Goal: Task Accomplishment & Management: Complete application form

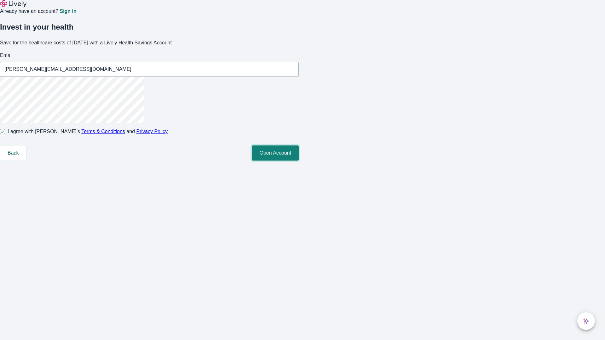
click at [299, 161] on button "Open Account" at bounding box center [275, 153] width 47 height 15
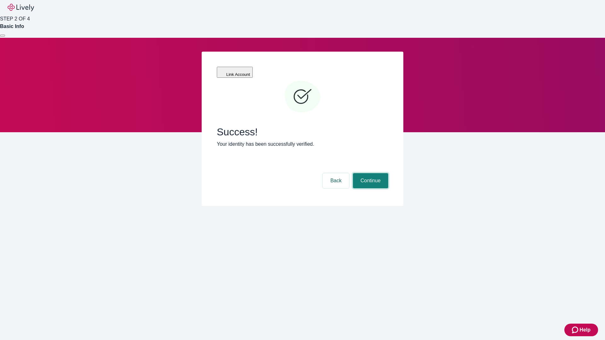
click at [370, 173] on button "Continue" at bounding box center [370, 180] width 35 height 15
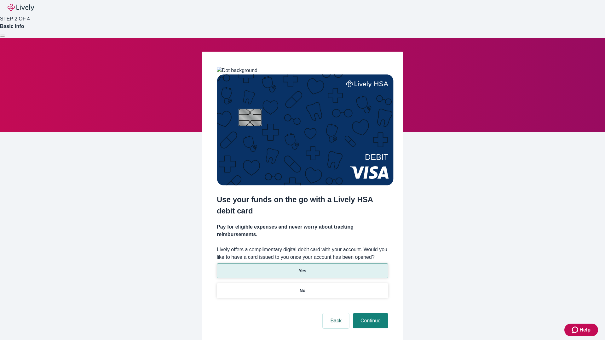
click at [302, 268] on p "Yes" at bounding box center [303, 271] width 8 height 7
click at [370, 313] on button "Continue" at bounding box center [370, 320] width 35 height 15
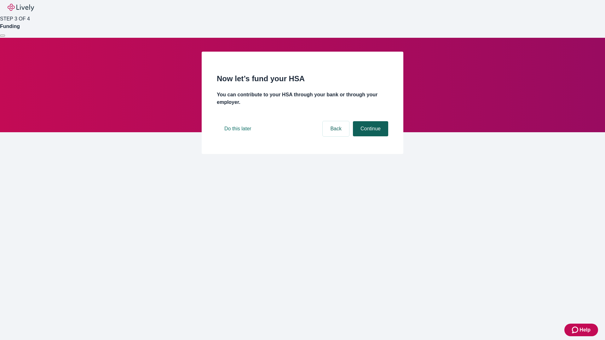
click at [370, 136] on button "Continue" at bounding box center [370, 128] width 35 height 15
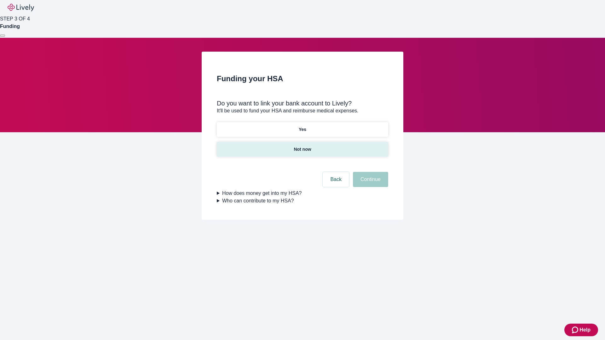
click at [302, 146] on p "Not now" at bounding box center [302, 149] width 17 height 7
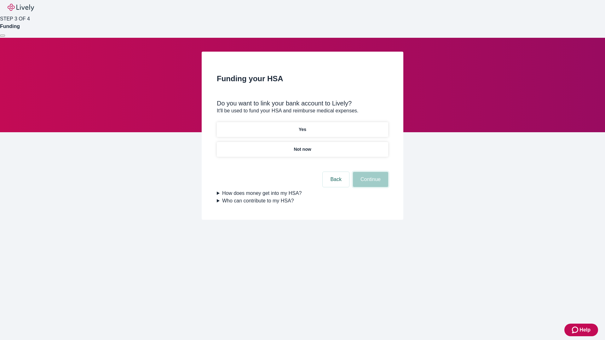
click at [370, 183] on button "Continue" at bounding box center [370, 179] width 35 height 15
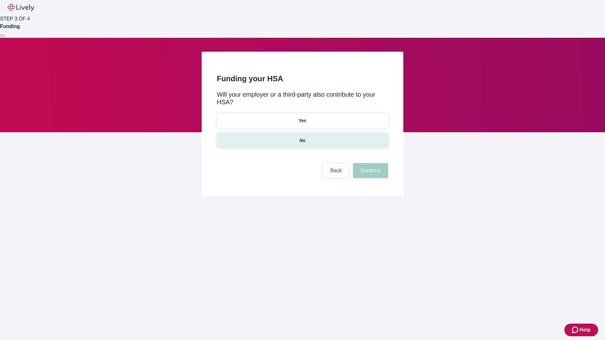
click at [302, 137] on p "No" at bounding box center [303, 140] width 6 height 7
click at [370, 163] on button "Continue" at bounding box center [370, 170] width 35 height 15
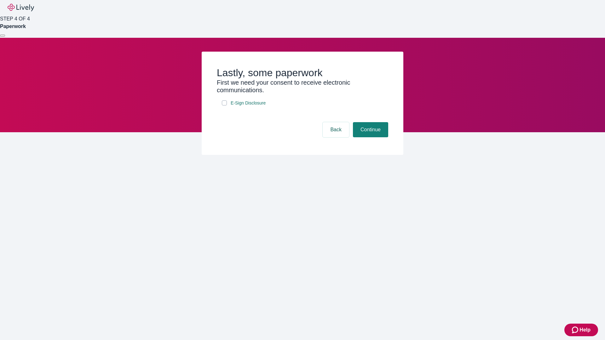
click at [224, 106] on input "E-Sign Disclosure" at bounding box center [224, 103] width 5 height 5
checkbox input "true"
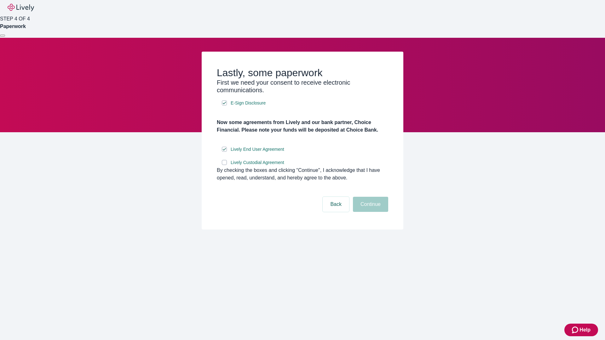
click at [224, 165] on input "Lively Custodial Agreement" at bounding box center [224, 162] width 5 height 5
checkbox input "true"
click at [370, 212] on button "Continue" at bounding box center [370, 204] width 35 height 15
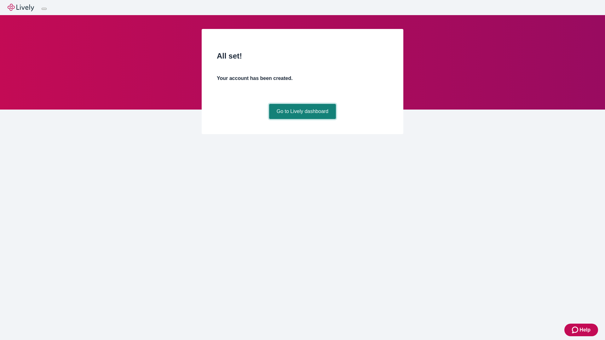
click at [302, 119] on link "Go to Lively dashboard" at bounding box center [302, 111] width 67 height 15
